Goal: Task Accomplishment & Management: Manage account settings

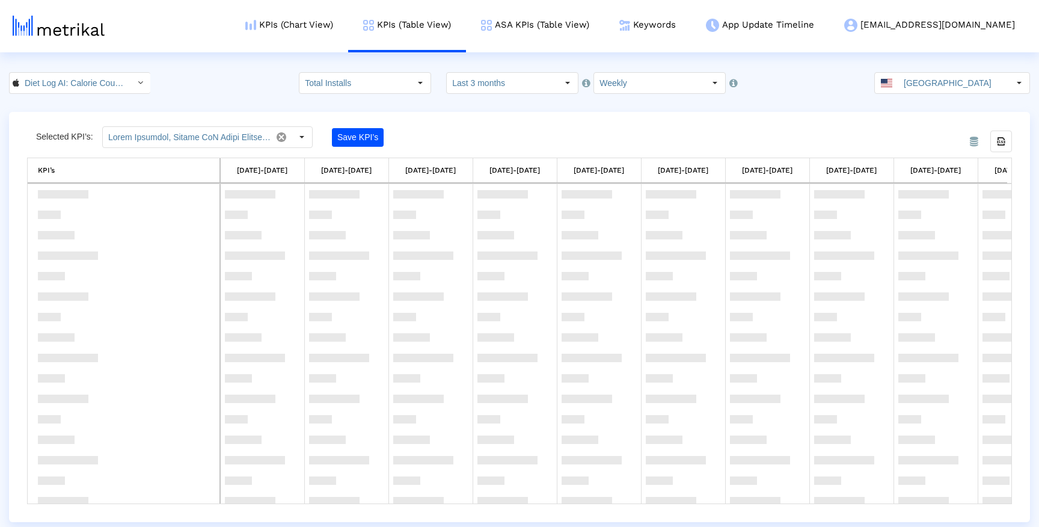
scroll to position [606, 0]
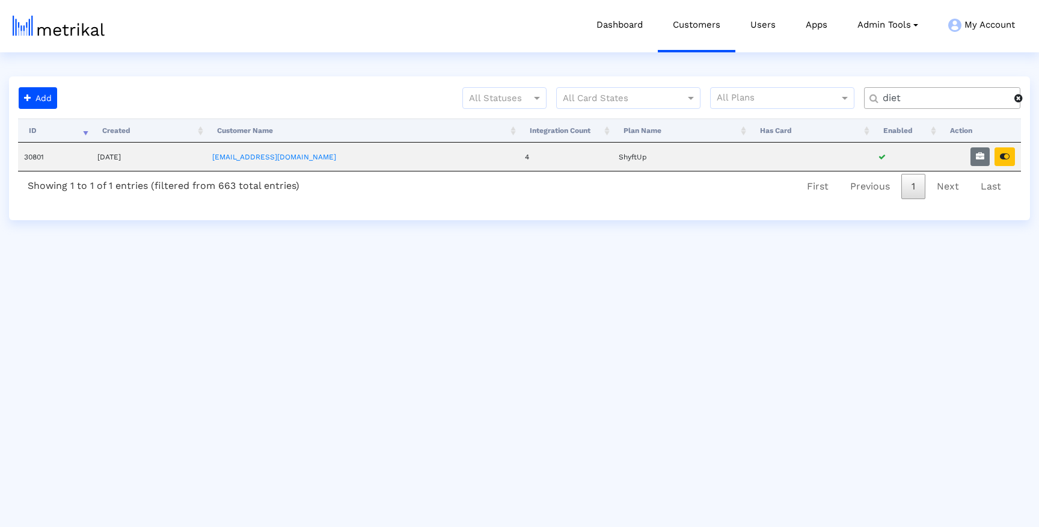
click at [949, 93] on input "diet" at bounding box center [945, 98] width 140 height 13
click at [948, 93] on input "diet" at bounding box center [945, 98] width 140 height 13
type input "mistpl"
click at [301, 160] on link "[EMAIL_ADDRESS][DOMAIN_NAME]" at bounding box center [276, 157] width 124 height 8
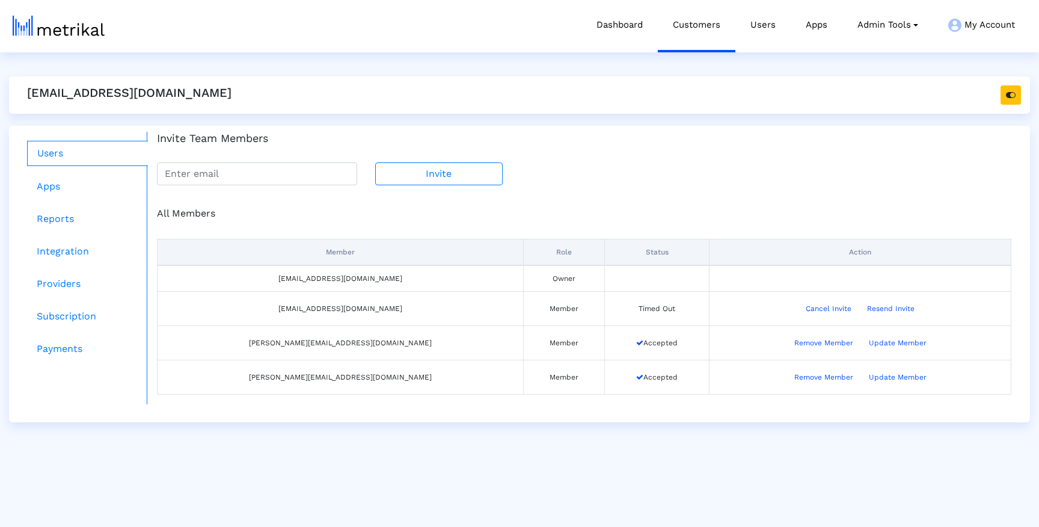
click at [528, 204] on div "All Members Member Role Status Action mistplay@shyftup.com Owner hafsa.akhlaq@m…" at bounding box center [584, 294] width 873 height 219
click at [859, 310] on button "Resend Invite" at bounding box center [890, 308] width 63 height 19
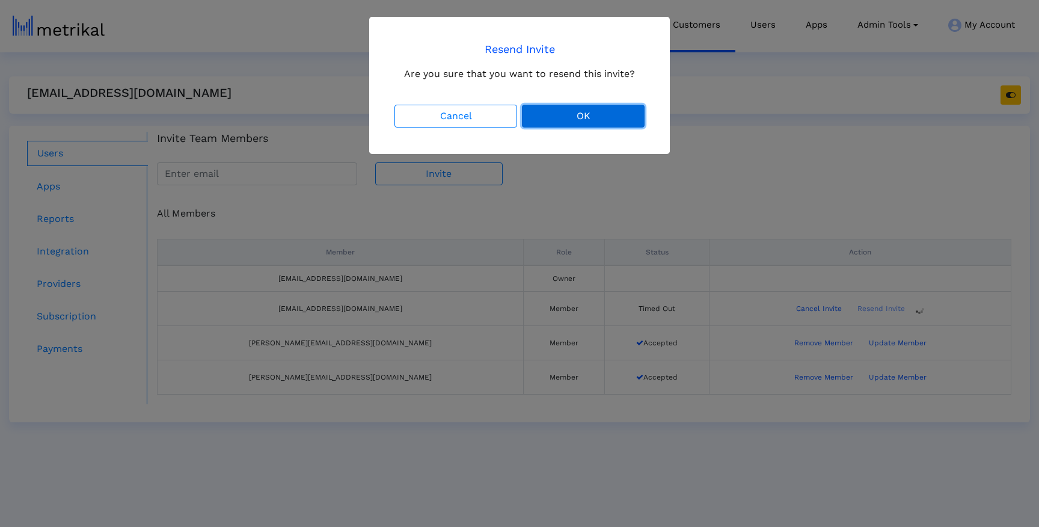
click at [615, 125] on button "OK" at bounding box center [583, 116] width 123 height 23
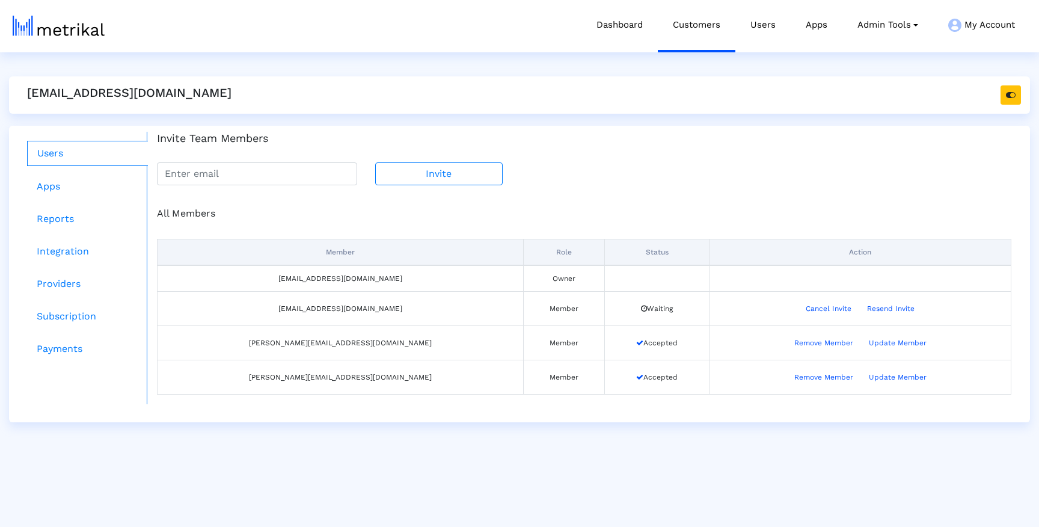
click at [447, 422] on html "Dashboard Customers Users Apps Admin Tools Task Manager Subscription Manager Pl…" at bounding box center [519, 211] width 1039 height 422
click at [790, 377] on button "Remove Member" at bounding box center [824, 376] width 75 height 19
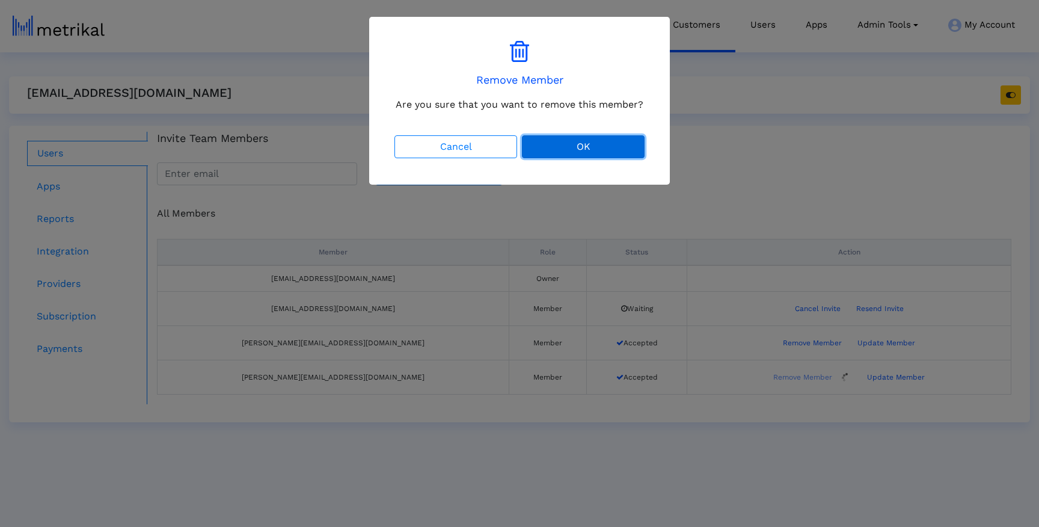
click at [587, 151] on button "OK" at bounding box center [583, 146] width 123 height 23
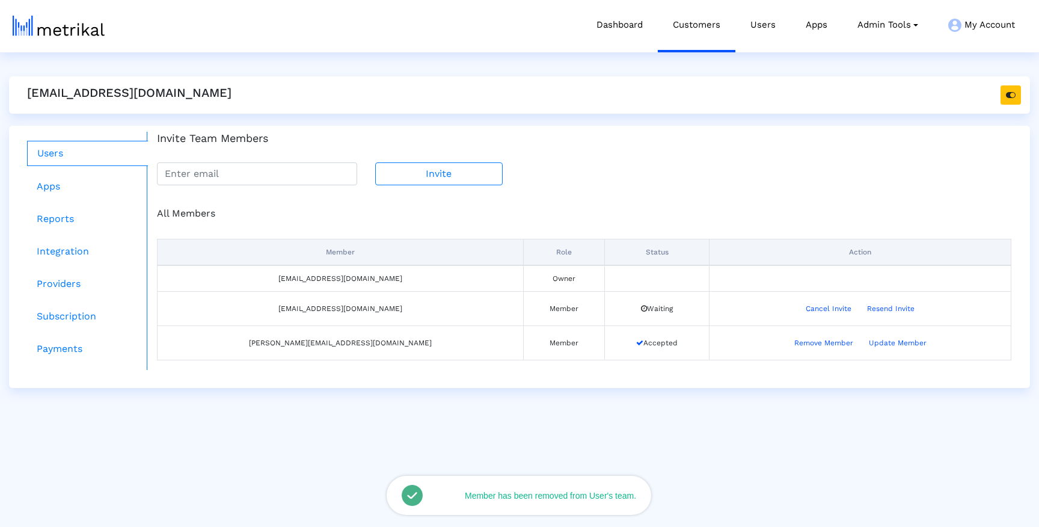
click at [589, 175] on div "Invite" at bounding box center [584, 173] width 873 height 23
click at [567, 388] on html "Dashboard Customers Users Apps Admin Tools Task Manager Subscription Manager Pl…" at bounding box center [519, 194] width 1039 height 388
click at [358, 80] on div "mistplay@shyftup.com" at bounding box center [519, 94] width 1021 height 37
click at [226, 175] on input "email" at bounding box center [257, 173] width 200 height 23
paste input "it.admin@mistplay.com"
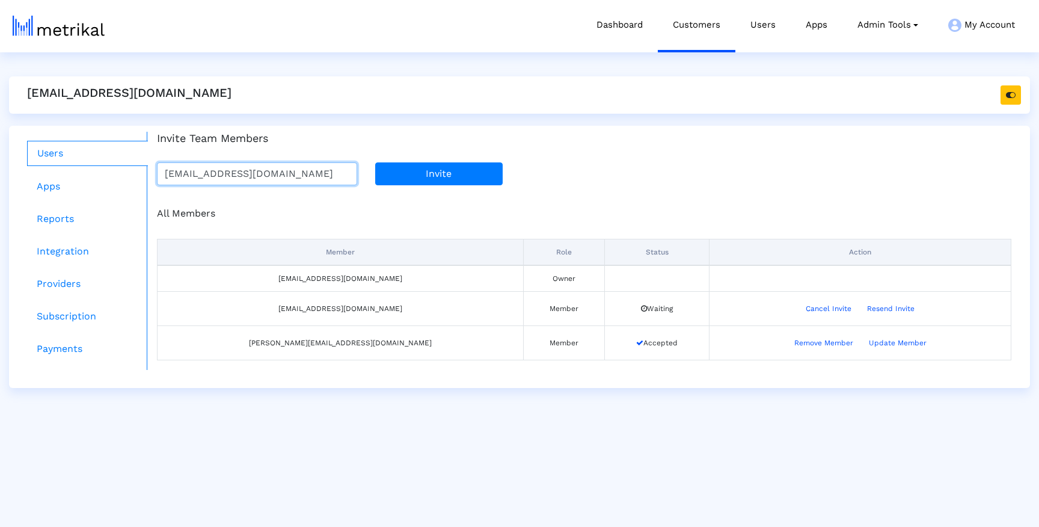
type input "it.admin@mistplay.com"
click at [393, 176] on button "Invite" at bounding box center [439, 173] width 128 height 23
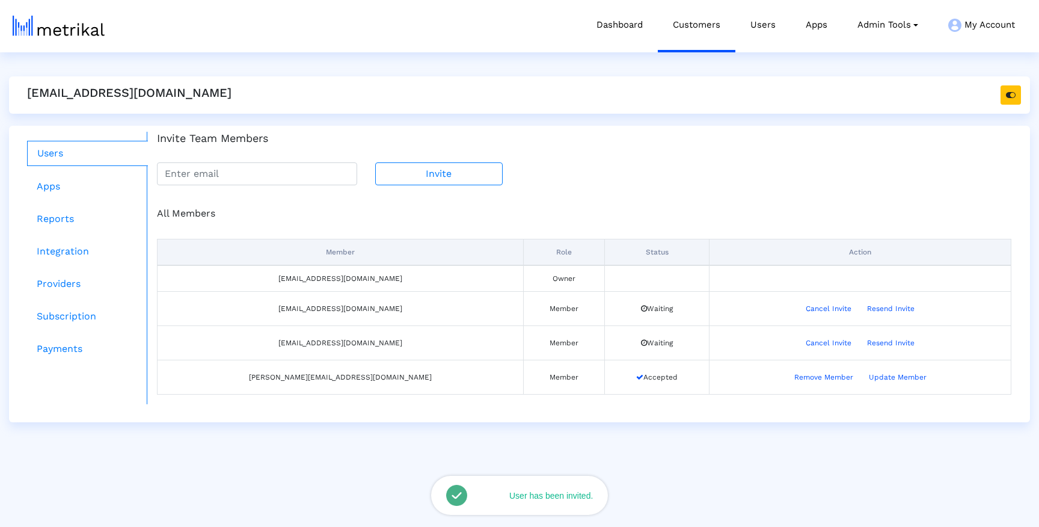
click at [396, 208] on div "All Members" at bounding box center [584, 213] width 873 height 14
